Goal: Check status: Check status

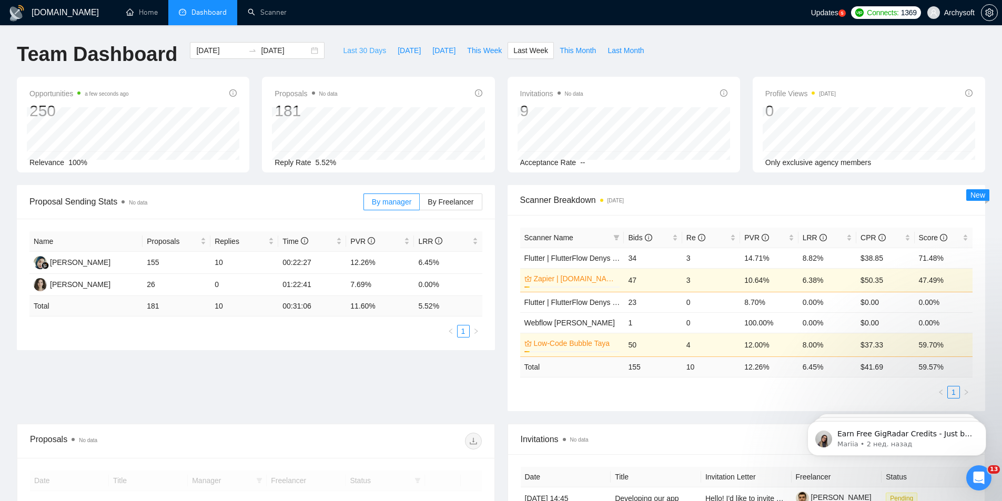
click at [369, 50] on span "Last 30 Days" at bounding box center [364, 51] width 43 height 12
type input "2025-07-13"
type input "2025-08-12"
